Goal: Task Accomplishment & Management: Use online tool/utility

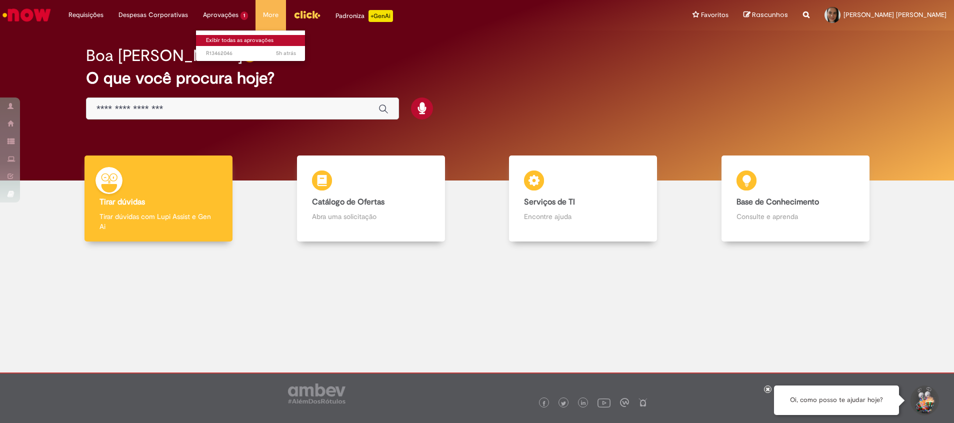
click at [237, 36] on link "Exibir todas as aprovações" at bounding box center [251, 40] width 110 height 11
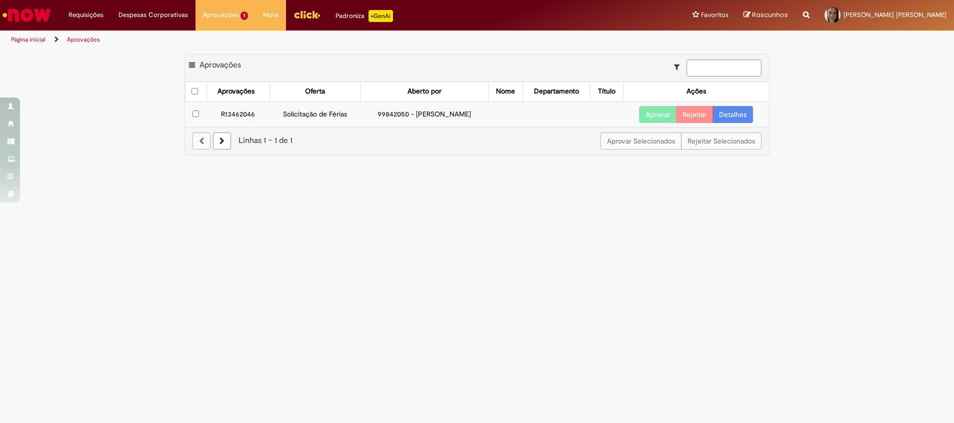
click at [650, 119] on button "Aprovar" at bounding box center [658, 114] width 38 height 17
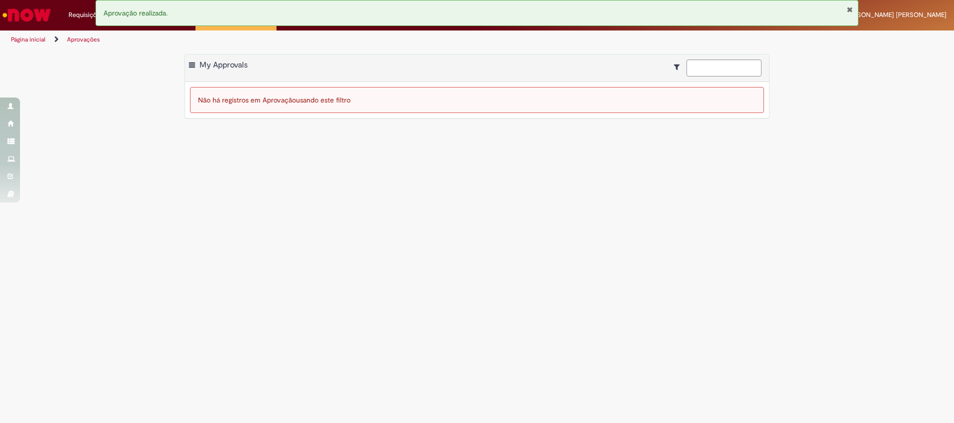
click at [43, 16] on img "Ir para a Homepage" at bounding box center [27, 15] width 52 height 20
